Goal: Check status: Check status

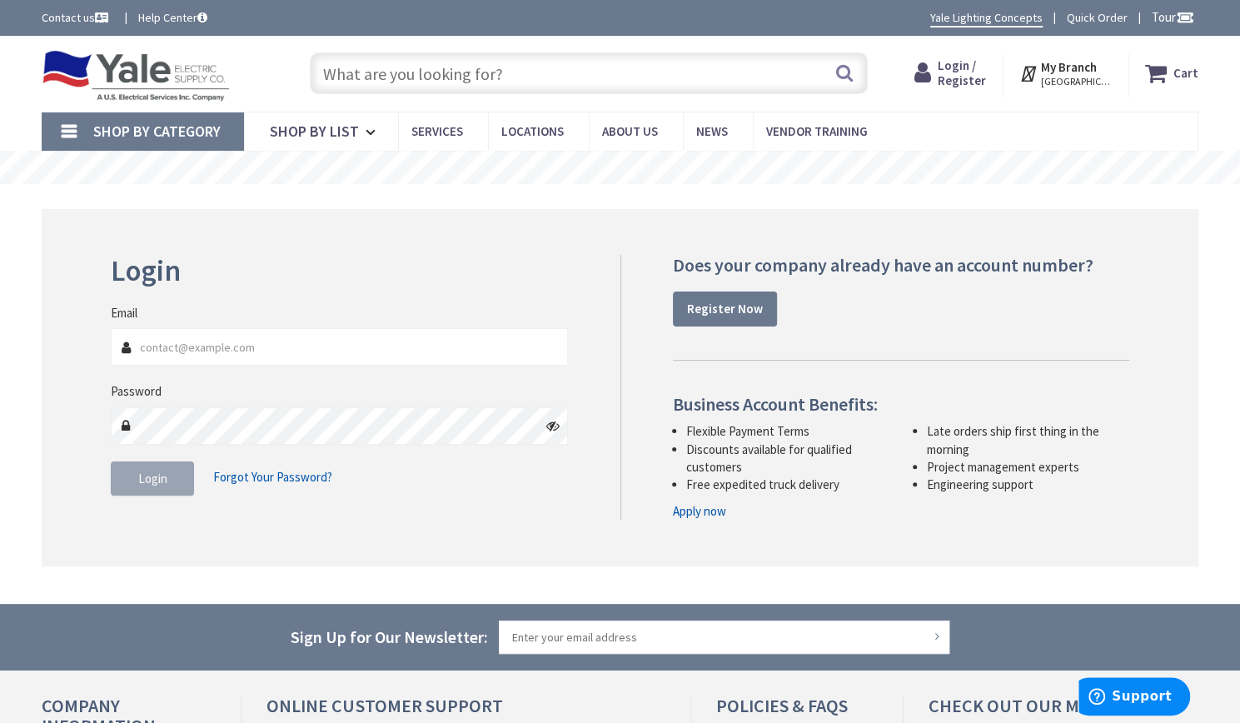
click at [237, 359] on input "Email" at bounding box center [339, 346] width 457 height 37
type input "[PERSON_NAME][EMAIL_ADDRESS][DOMAIN_NAME]"
click at [172, 461] on button "Login" at bounding box center [152, 478] width 83 height 35
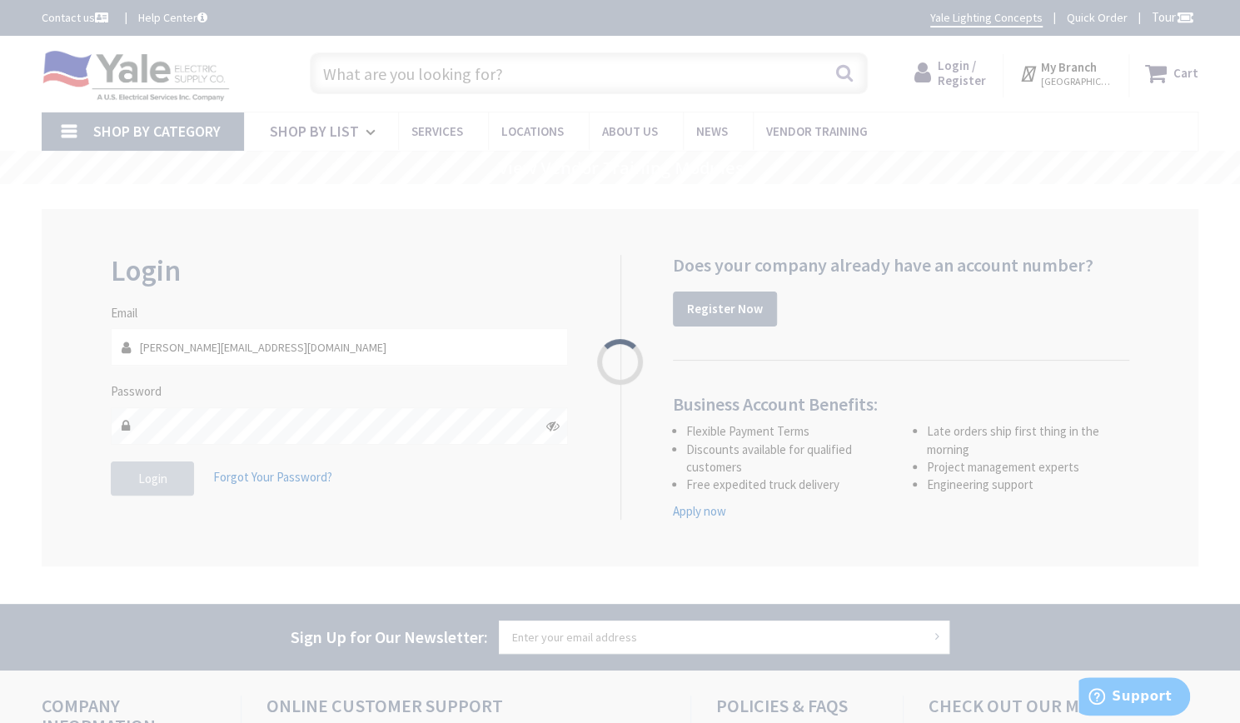
click at [172, 461] on div "Please wait..." at bounding box center [620, 361] width 1240 height 723
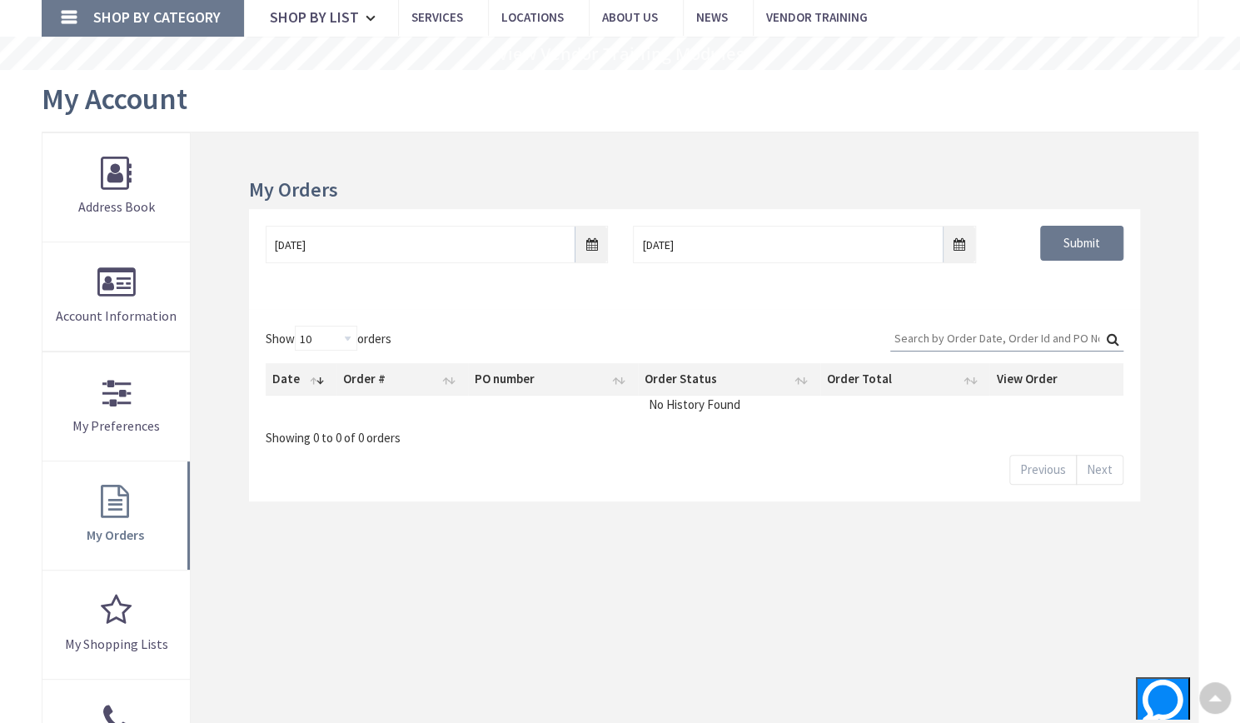
scroll to position [115, 0]
type input "[GEOGRAPHIC_DATA], DE 19703, [GEOGRAPHIC_DATA]"
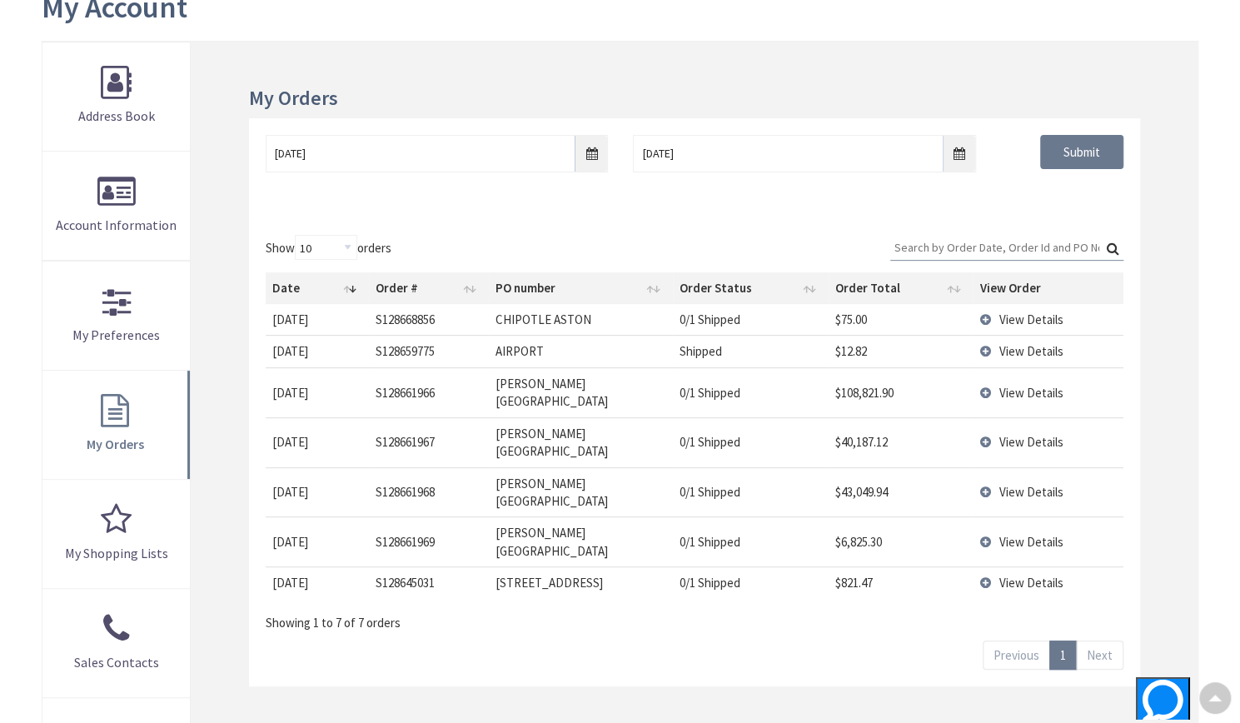
scroll to position [208, 0]
click at [583, 141] on input "[DATE]" at bounding box center [437, 151] width 343 height 37
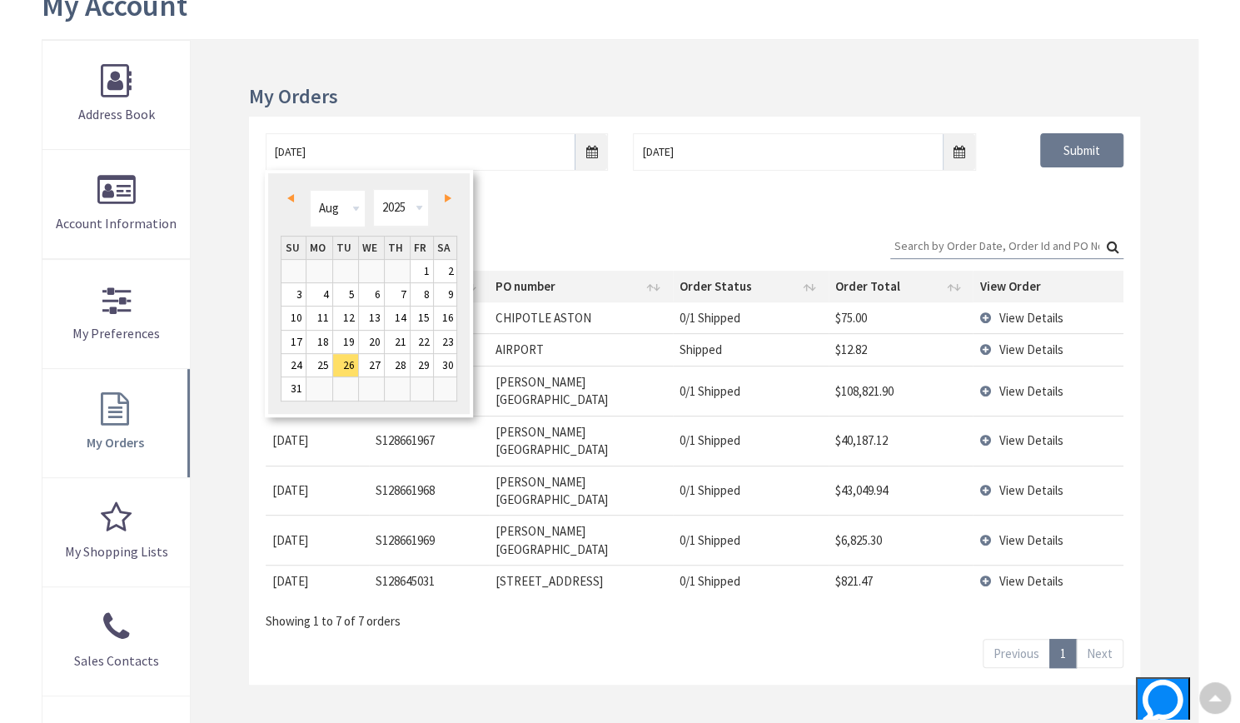
click at [536, 197] on div "[DATE] [DATE] Submit" at bounding box center [694, 167] width 891 height 100
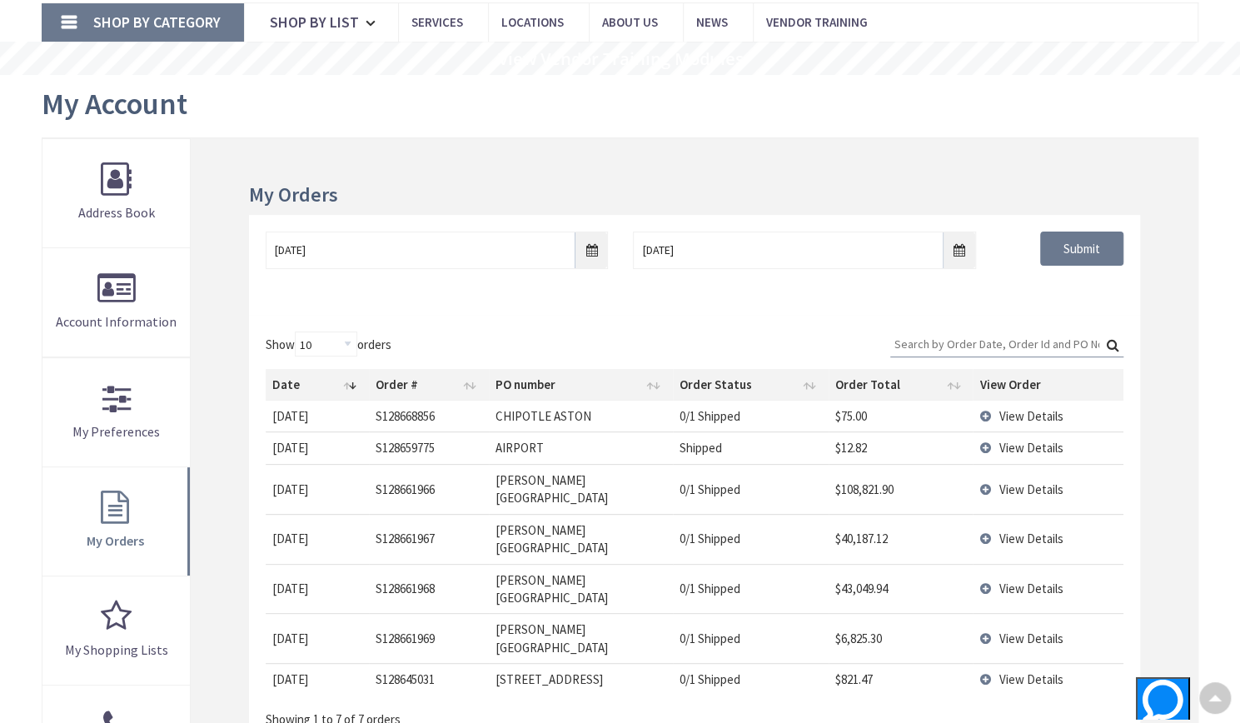
scroll to position [107, 0]
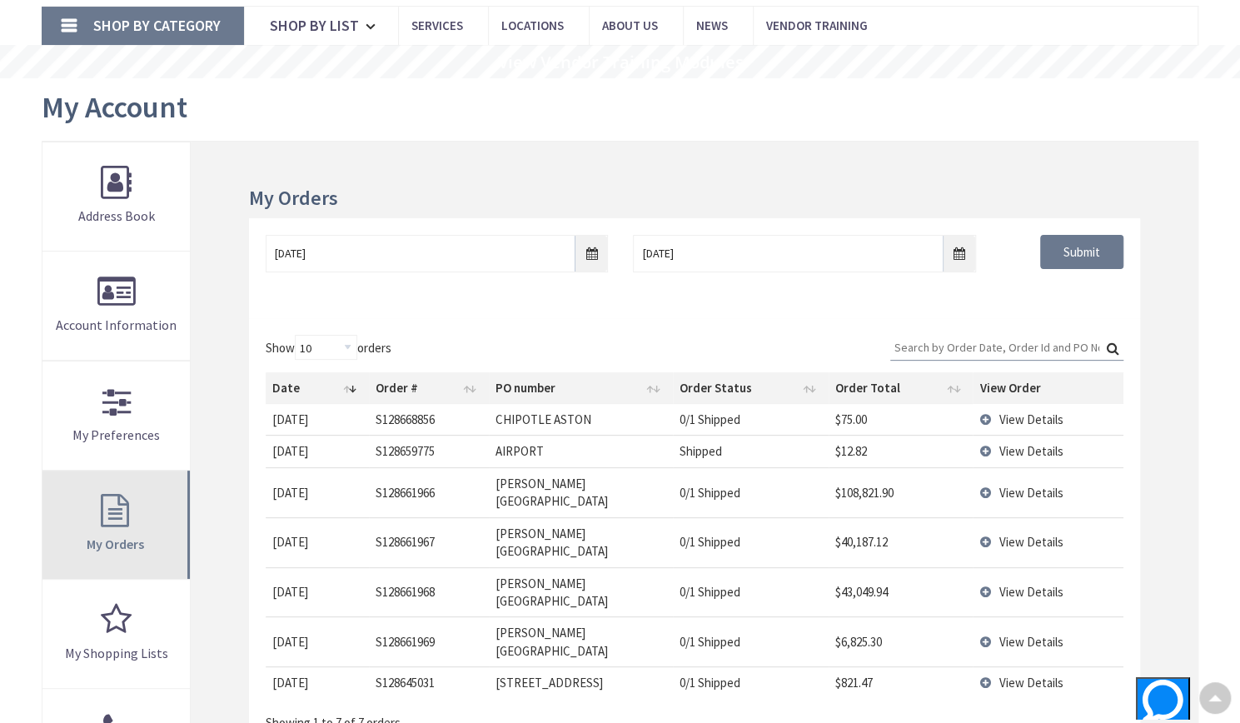
click at [113, 504] on link "My Orders" at bounding box center [115, 525] width 147 height 108
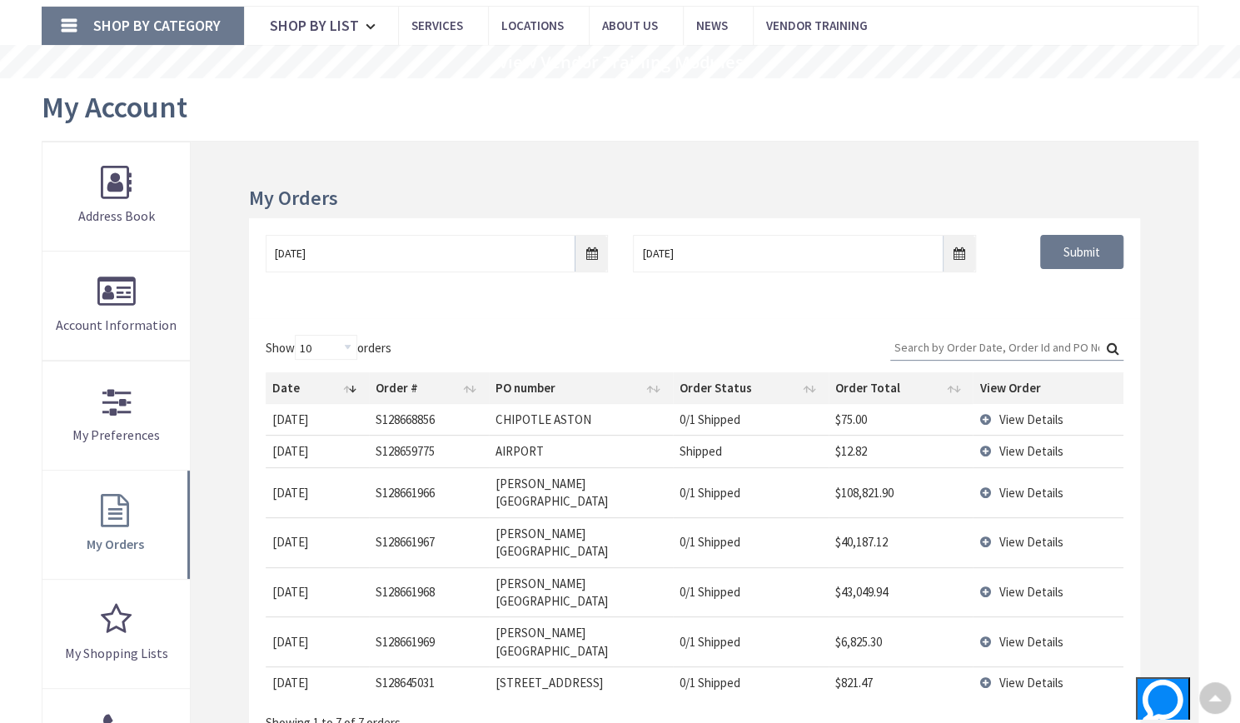
click at [983, 448] on td "View Details" at bounding box center [1048, 451] width 150 height 32
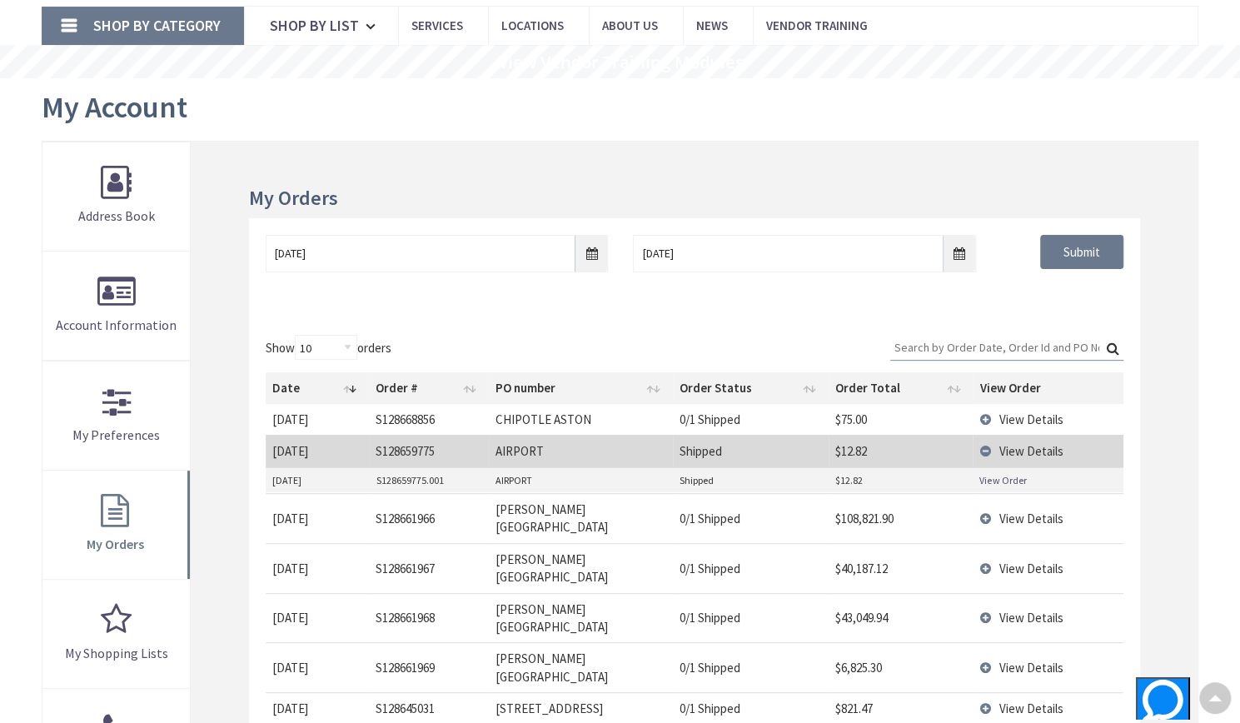
click at [934, 488] on td "$12.82" at bounding box center [901, 480] width 144 height 25
click at [995, 474] on link "View Order" at bounding box center [1002, 480] width 47 height 14
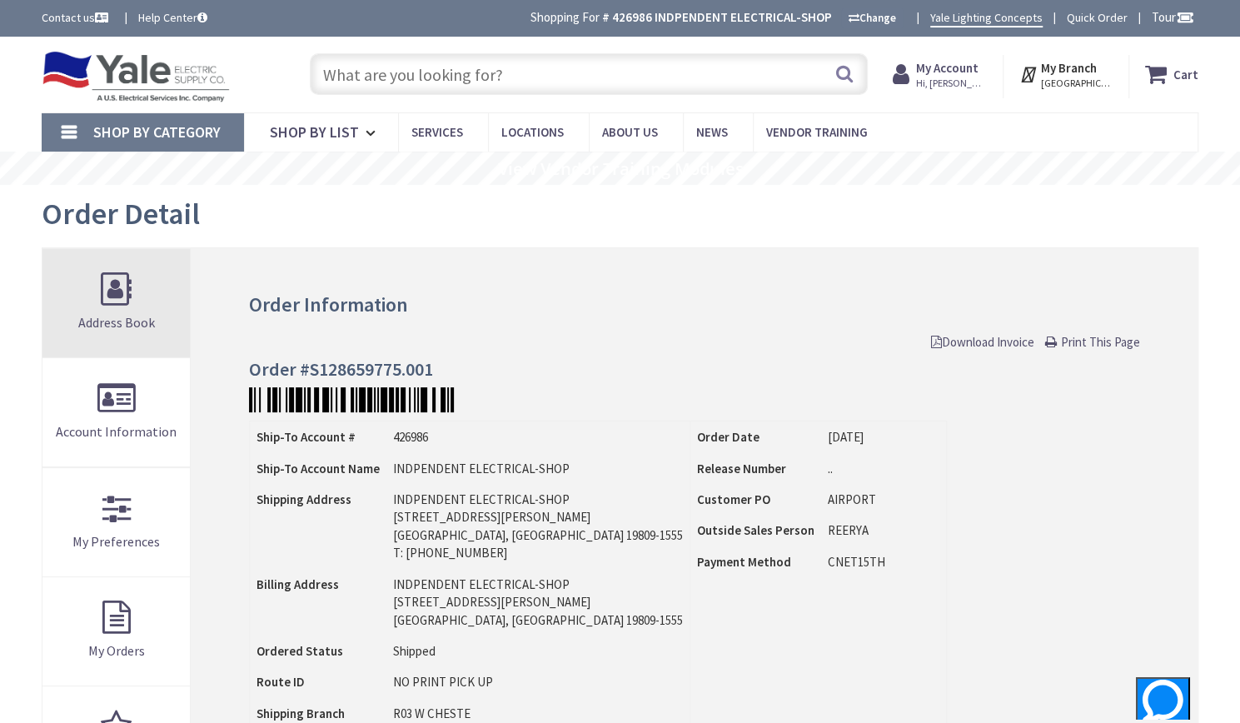
click at [75, 309] on link "Address Book" at bounding box center [115, 303] width 147 height 108
